Goal: Information Seeking & Learning: Learn about a topic

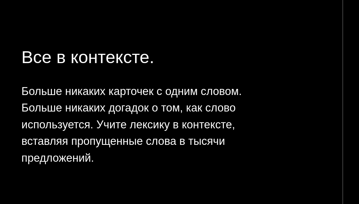
scroll to position [321, 0]
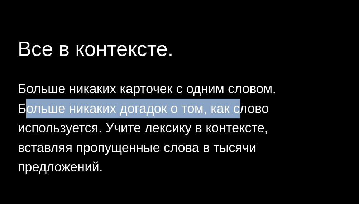
drag, startPoint x: 35, startPoint y: 103, endPoint x: 118, endPoint y: 105, distance: 83.5
click at [121, 104] on font "Больше никаких карточек с одним словом. Больше никаких догадок о том, как слово…" at bounding box center [83, 112] width 99 height 36
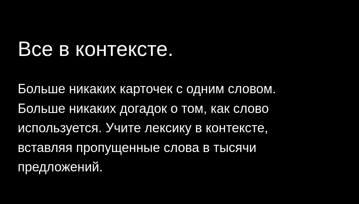
click at [77, 111] on font "Больше никаких карточек с одним словом. Больше никаких догадок о том, как слово…" at bounding box center [83, 112] width 99 height 36
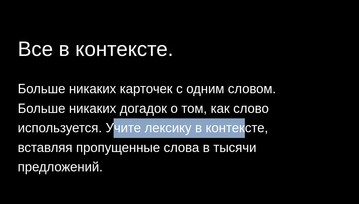
drag, startPoint x: 69, startPoint y: 111, endPoint x: 123, endPoint y: 113, distance: 53.8
click at [123, 113] on font "Больше никаких карточек с одним словом. Больше никаких догадок о том, как слово…" at bounding box center [83, 112] width 99 height 36
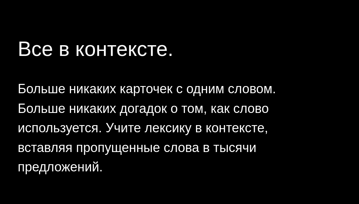
click at [74, 121] on font "Больше никаких карточек с одним словом. Больше никаких догадок о том, как слово…" at bounding box center [83, 112] width 99 height 36
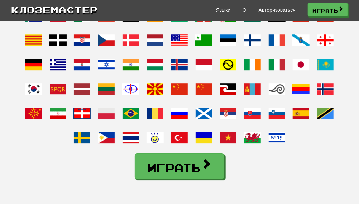
scroll to position [640, 0]
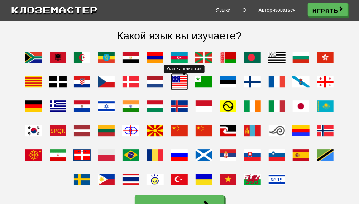
click at [179, 90] on span at bounding box center [179, 81] width 17 height 17
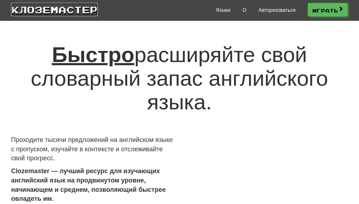
click at [62, 11] on font "Клоземастер" at bounding box center [54, 9] width 87 height 11
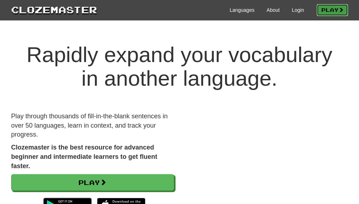
click at [323, 12] on link "Play" at bounding box center [333, 10] width 32 height 12
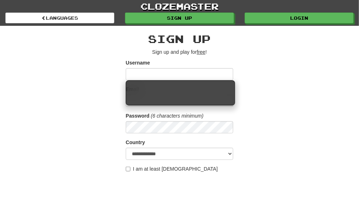
click at [296, 85] on div "**********" at bounding box center [180, 151] width 348 height 251
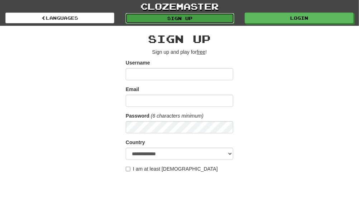
click at [147, 15] on link "Sign up" at bounding box center [179, 18] width 109 height 11
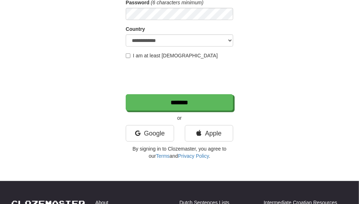
scroll to position [123, 0]
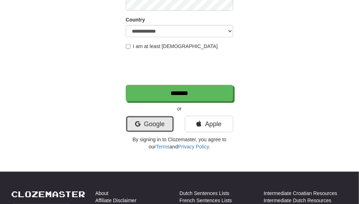
click at [146, 120] on link "Google" at bounding box center [150, 124] width 48 height 16
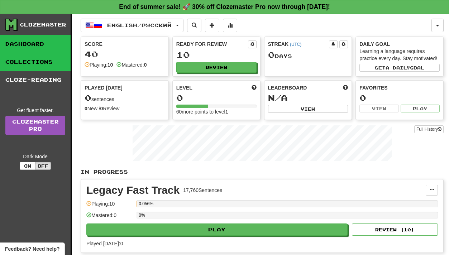
click at [54, 65] on link "Collections" at bounding box center [35, 62] width 71 height 18
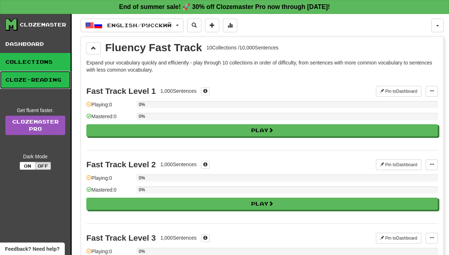
click at [42, 83] on link "Cloze-Reading" at bounding box center [35, 80] width 71 height 18
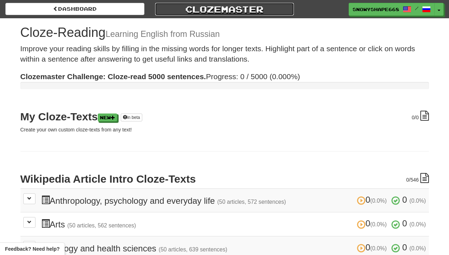
click at [229, 10] on link "Clozemaster" at bounding box center [224, 9] width 139 height 13
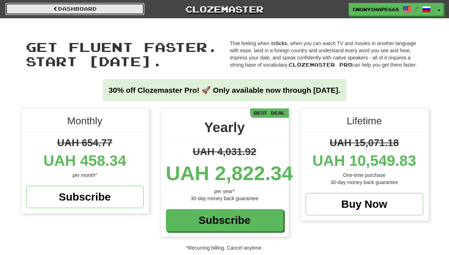
click at [96, 13] on link "Dashboard" at bounding box center [74, 9] width 139 height 12
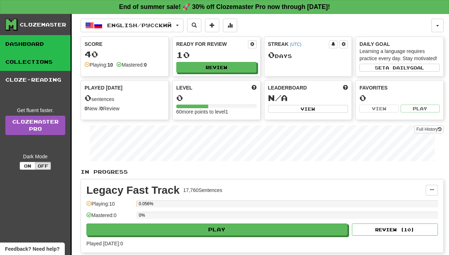
click at [31, 66] on link "Collections" at bounding box center [35, 62] width 71 height 18
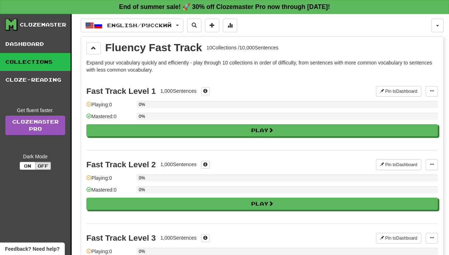
click at [263, 46] on div "10 Collections / 10,000 Sentences" at bounding box center [242, 47] width 72 height 7
click at [223, 68] on p "Expand your vocabulary quickly and efficiently - play through 10 collections in…" at bounding box center [262, 66] width 352 height 14
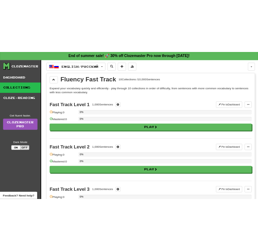
scroll to position [14, 0]
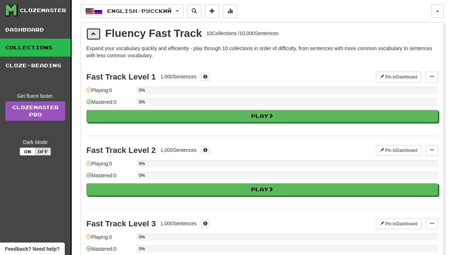
click at [92, 36] on span at bounding box center [93, 33] width 5 height 5
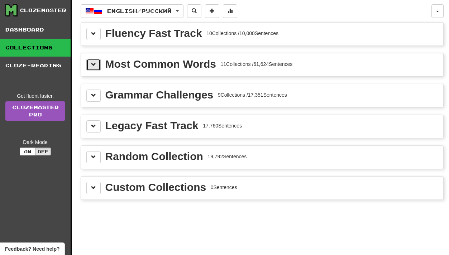
click at [93, 65] on span at bounding box center [93, 64] width 5 height 5
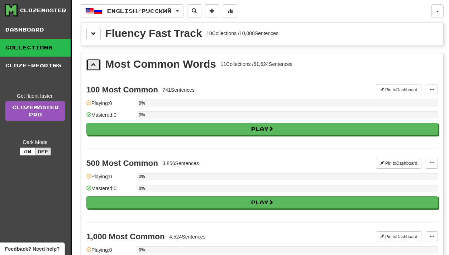
click at [93, 65] on span at bounding box center [93, 64] width 5 height 5
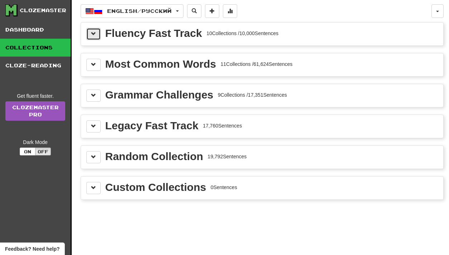
click at [94, 36] on span at bounding box center [93, 33] width 5 height 5
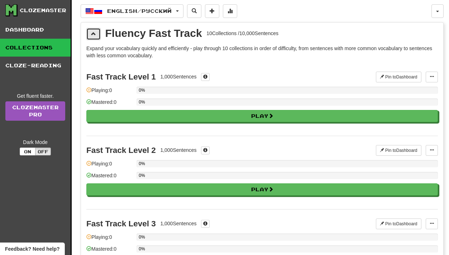
click at [94, 36] on span at bounding box center [93, 33] width 5 height 5
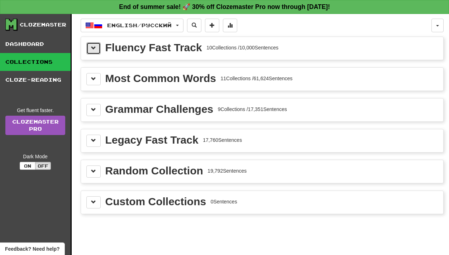
scroll to position [0, 0]
click at [154, 40] on div "Fluency Fast Track 10 Collections / 10,000 Sentences" at bounding box center [262, 48] width 362 height 23
click at [148, 47] on div "Fluency Fast Track" at bounding box center [153, 47] width 97 height 11
click at [94, 48] on span at bounding box center [93, 47] width 5 height 5
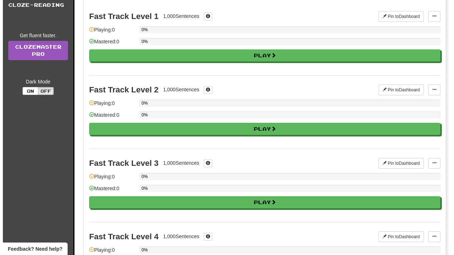
scroll to position [0, 0]
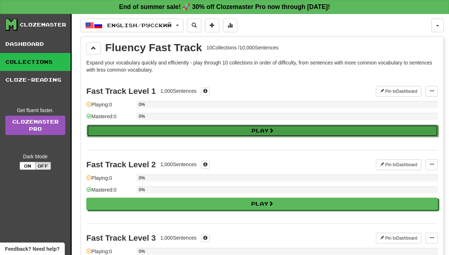
click at [254, 130] on button "Play" at bounding box center [263, 131] width 352 height 12
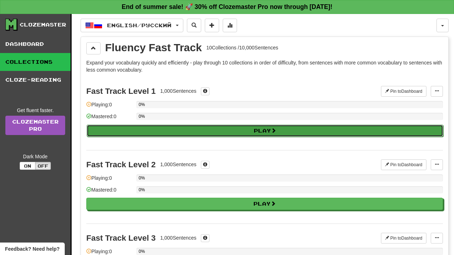
select select "**"
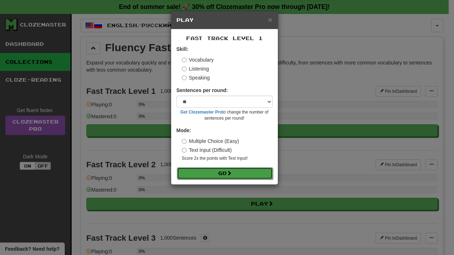
click at [229, 178] on button "Go" at bounding box center [225, 173] width 96 height 12
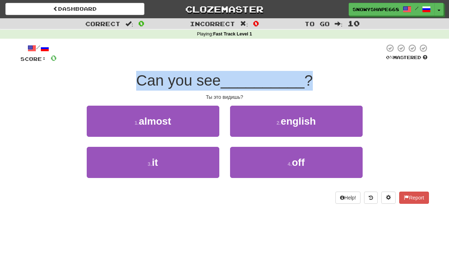
drag, startPoint x: 135, startPoint y: 80, endPoint x: 348, endPoint y: 83, distance: 212.2
click at [348, 83] on div "Can you see __________ ?" at bounding box center [224, 81] width 409 height 20
click at [325, 82] on div "Can you see __________ ?" at bounding box center [224, 81] width 409 height 20
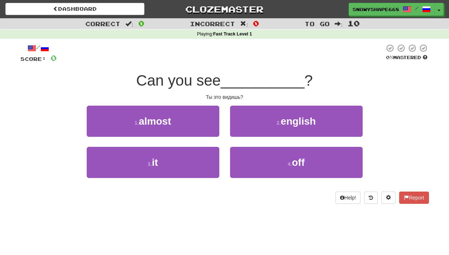
click at [263, 82] on span "__________" at bounding box center [263, 80] width 84 height 17
drag, startPoint x: 206, startPoint y: 96, endPoint x: 279, endPoint y: 95, distance: 73.1
click at [279, 95] on div "Ты это видишь?" at bounding box center [224, 97] width 409 height 7
click at [382, 94] on div "Ты это видишь?" at bounding box center [224, 97] width 409 height 7
click at [437, 10] on button "Toggle Dropdown" at bounding box center [439, 9] width 9 height 13
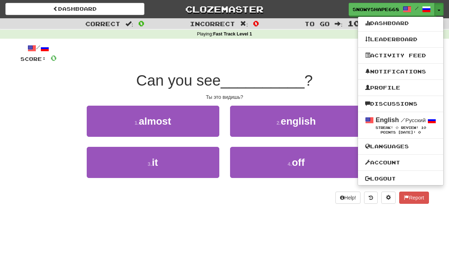
click at [159, 53] on div at bounding box center [221, 54] width 328 height 20
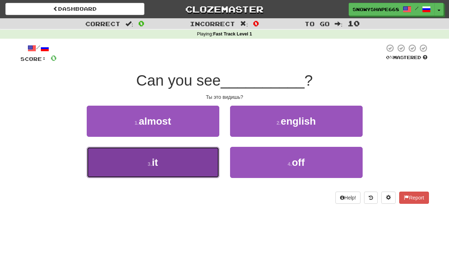
click at [177, 159] on button "3 . it" at bounding box center [153, 162] width 133 height 31
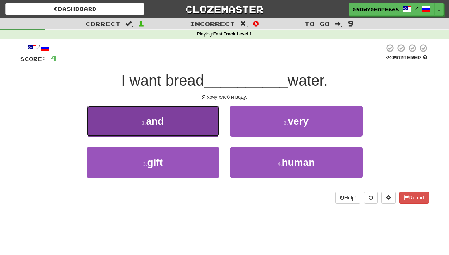
click at [170, 119] on button "1 . and" at bounding box center [153, 121] width 133 height 31
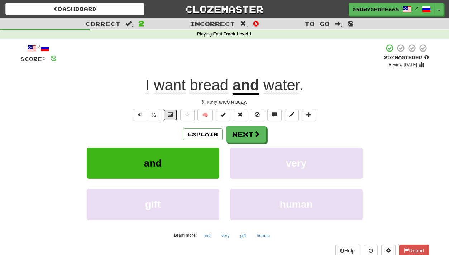
click at [168, 117] on span at bounding box center [170, 114] width 5 height 5
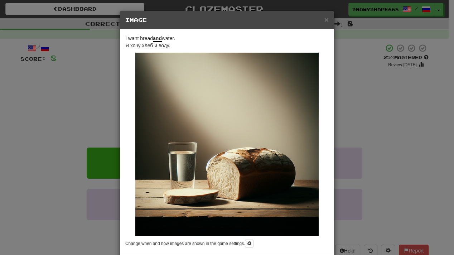
scroll to position [32, 0]
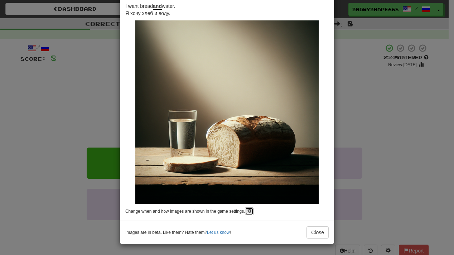
click at [247, 213] on span at bounding box center [249, 211] width 4 height 4
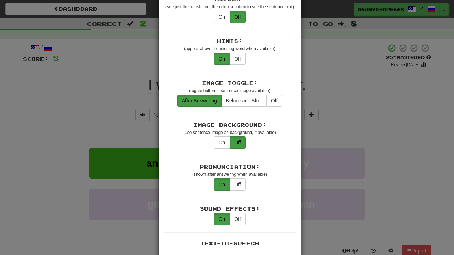
scroll to position [0, 0]
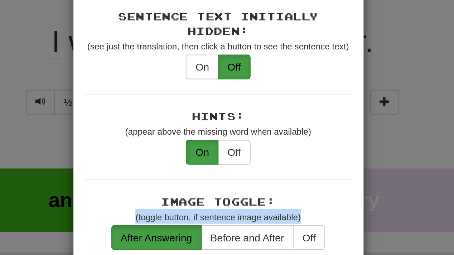
drag, startPoint x: 186, startPoint y: 164, endPoint x: 272, endPoint y: 165, distance: 86.4
click at [272, 165] on div "Image Toggle: (toggle button, if sentence image available)" at bounding box center [230, 168] width 132 height 14
click at [252, 169] on small "(toggle button, if sentence image available)" at bounding box center [229, 171] width 81 height 5
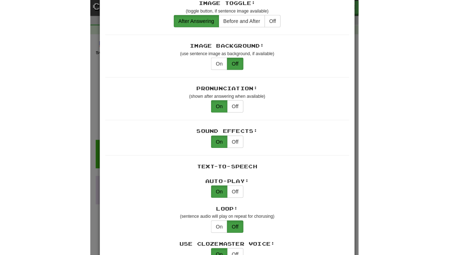
scroll to position [82, 0]
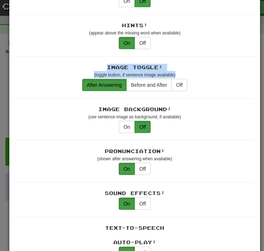
drag, startPoint x: 101, startPoint y: 65, endPoint x: 223, endPoint y: 72, distance: 121.3
click at [223, 72] on div "Image Toggle: (toggle button, if sentence image available)" at bounding box center [135, 71] width 240 height 14
drag, startPoint x: 154, startPoint y: 58, endPoint x: 161, endPoint y: 63, distance: 8.5
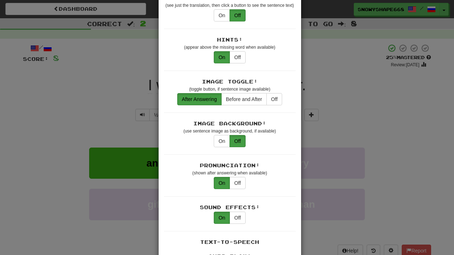
click at [370, 111] on div "× Game Settings Translations: Visible Show After Answering Hidden Sentence Text…" at bounding box center [227, 127] width 454 height 255
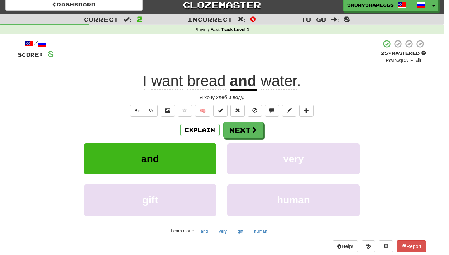
scroll to position [0, 0]
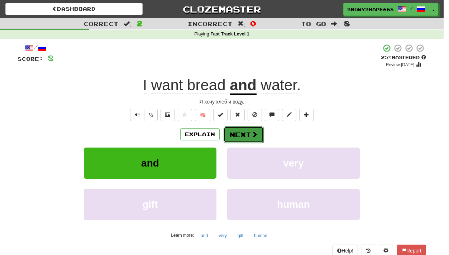
click at [238, 135] on button "Next" at bounding box center [244, 135] width 40 height 16
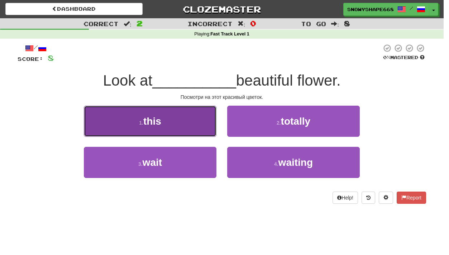
click at [172, 112] on button "1 . this" at bounding box center [150, 121] width 133 height 31
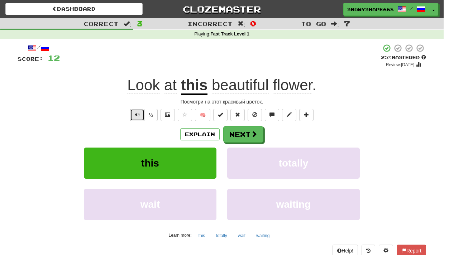
click at [139, 118] on button "Text-to-speech controls" at bounding box center [137, 115] width 14 height 12
click at [153, 116] on button "½" at bounding box center [151, 115] width 14 height 12
click at [137, 116] on span "Text-to-speech controls" at bounding box center [137, 114] width 5 height 5
click at [246, 133] on button "Next" at bounding box center [244, 135] width 40 height 16
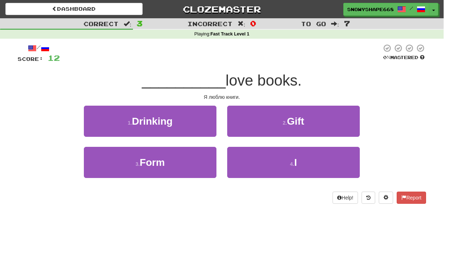
click at [156, 81] on span "__________" at bounding box center [184, 80] width 84 height 17
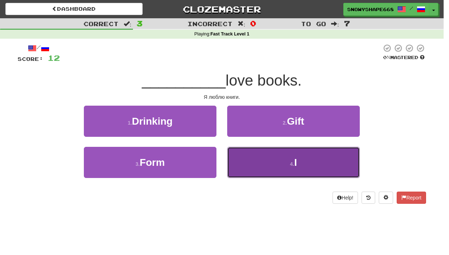
click at [328, 166] on button "4 . I" at bounding box center [293, 162] width 133 height 31
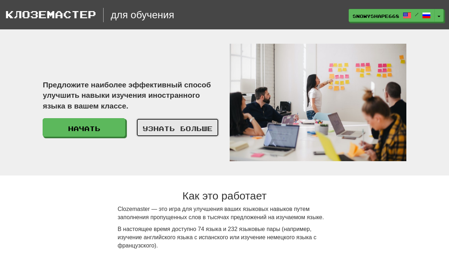
click at [177, 125] on font "Узнать больше" at bounding box center [178, 129] width 70 height 8
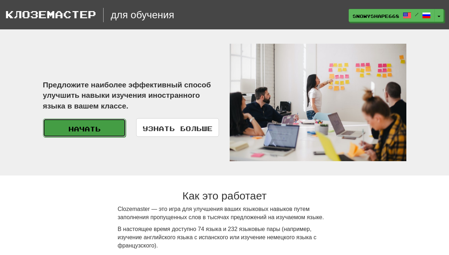
click at [90, 121] on link "Начать" at bounding box center [84, 128] width 83 height 19
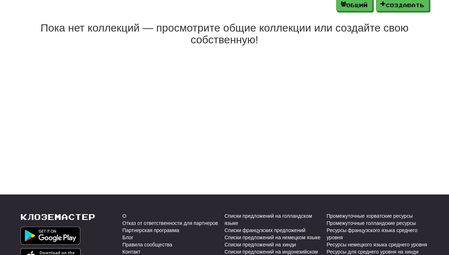
scroll to position [3, 0]
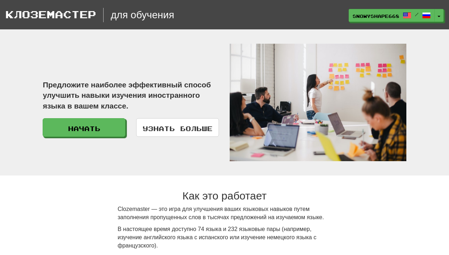
scroll to position [149, 0]
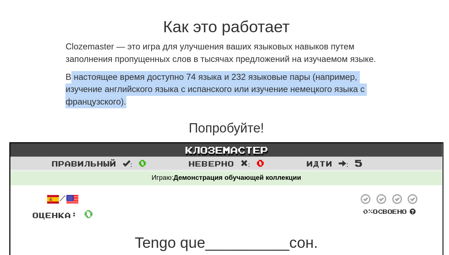
drag, startPoint x: 134, startPoint y: 81, endPoint x: 218, endPoint y: 96, distance: 85.2
click at [220, 96] on p "В настоящее время доступно 74 языка и 232 языковые пары (например, изучение анг…" at bounding box center [225, 88] width 214 height 25
click at [168, 95] on p "В настоящее время доступно 74 языка и 232 языковые пары (например, изучение анг…" at bounding box center [225, 88] width 214 height 25
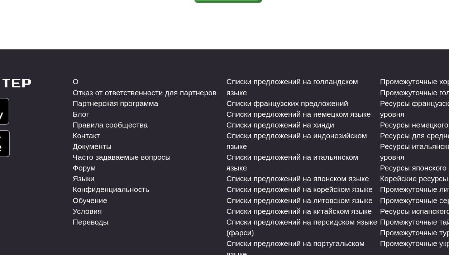
scroll to position [886, 0]
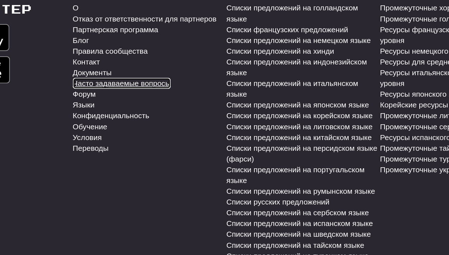
click at [162, 144] on font "Часто задаваемые вопросы" at bounding box center [155, 141] width 65 height 6
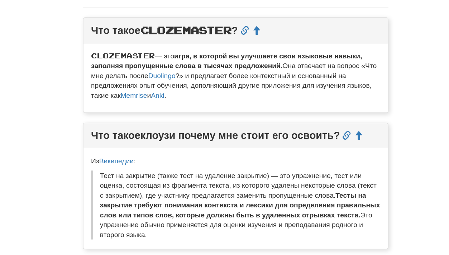
scroll to position [137, 0]
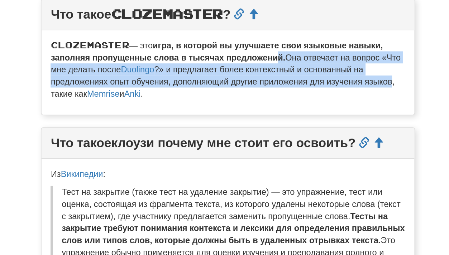
drag, startPoint x: 254, startPoint y: 117, endPoint x: 277, endPoint y: 130, distance: 26.9
click at [323, 128] on p "Clozemaster — это игра, в которой вы улучшаете свои языковые навыки, заполняя п…" at bounding box center [224, 124] width 211 height 36
click at [227, 130] on font "?» и предлагает более контекстный и основанный на предложениях опыт обучения, д…" at bounding box center [221, 131] width 204 height 20
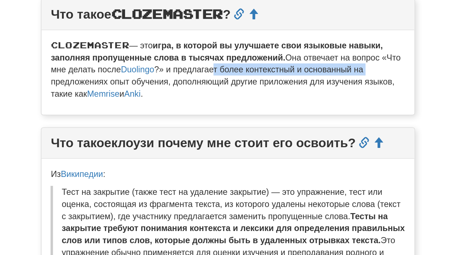
drag, startPoint x: 218, startPoint y: 123, endPoint x: 321, endPoint y: 123, distance: 102.9
click at [321, 123] on p "Clozemaster — это игра, в которой вы улучшаете свои языковые навыки, заполняя п…" at bounding box center [224, 124] width 211 height 36
click at [264, 127] on p "Clozemaster — это игра, в которой вы улучшаете свои языковые навыки, заполняя п…" at bounding box center [224, 124] width 211 height 36
drag, startPoint x: 270, startPoint y: 125, endPoint x: 320, endPoint y: 124, distance: 50.6
click at [320, 124] on p "Clozemaster — это игра, в которой вы улучшаете свои языковые навыки, заполняя п…" at bounding box center [224, 124] width 211 height 36
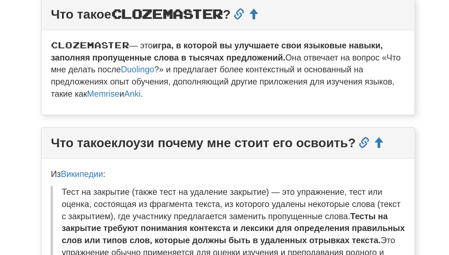
click at [247, 131] on font "?» и предлагает более контекстный и основанный на предложениях опыт обучения, д…" at bounding box center [221, 131] width 204 height 20
